Goal: Task Accomplishment & Management: Manage account settings

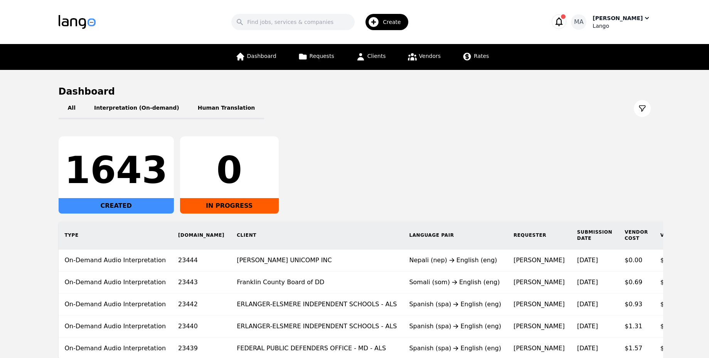
click at [597, 25] on div "MA [PERSON_NAME]" at bounding box center [610, 21] width 79 height 15
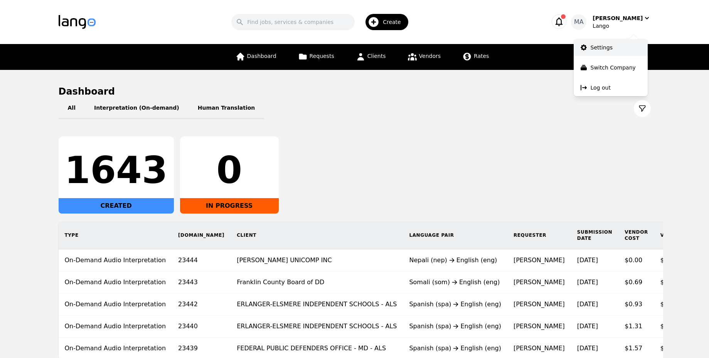
click at [595, 44] on p "Settings" at bounding box center [602, 48] width 22 height 8
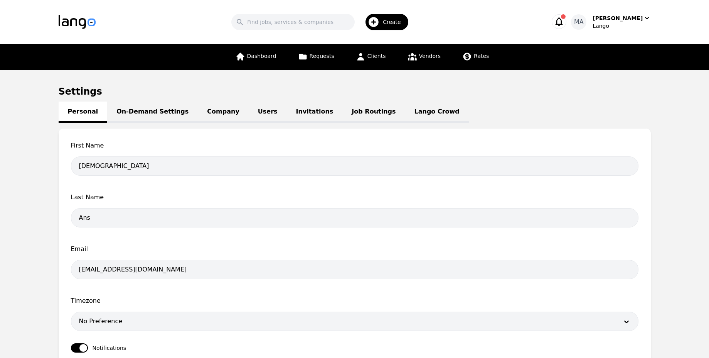
click at [249, 109] on link "Users" at bounding box center [268, 111] width 38 height 21
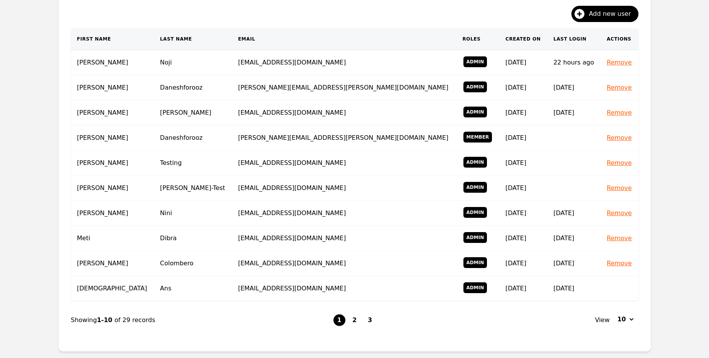
scroll to position [136, 0]
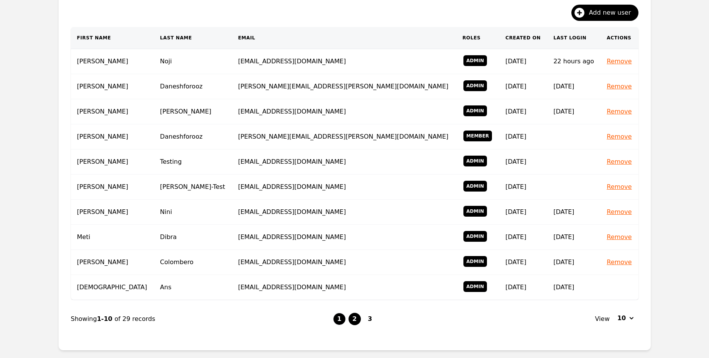
click at [356, 315] on button "2" at bounding box center [355, 319] width 12 height 12
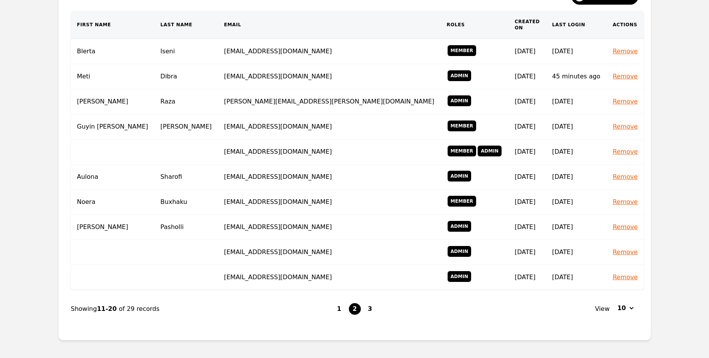
scroll to position [153, 0]
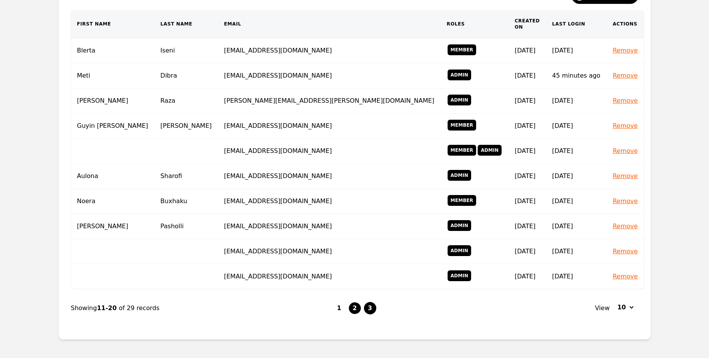
click at [372, 304] on button "3" at bounding box center [370, 308] width 12 height 12
